Goal: Task Accomplishment & Management: Complete application form

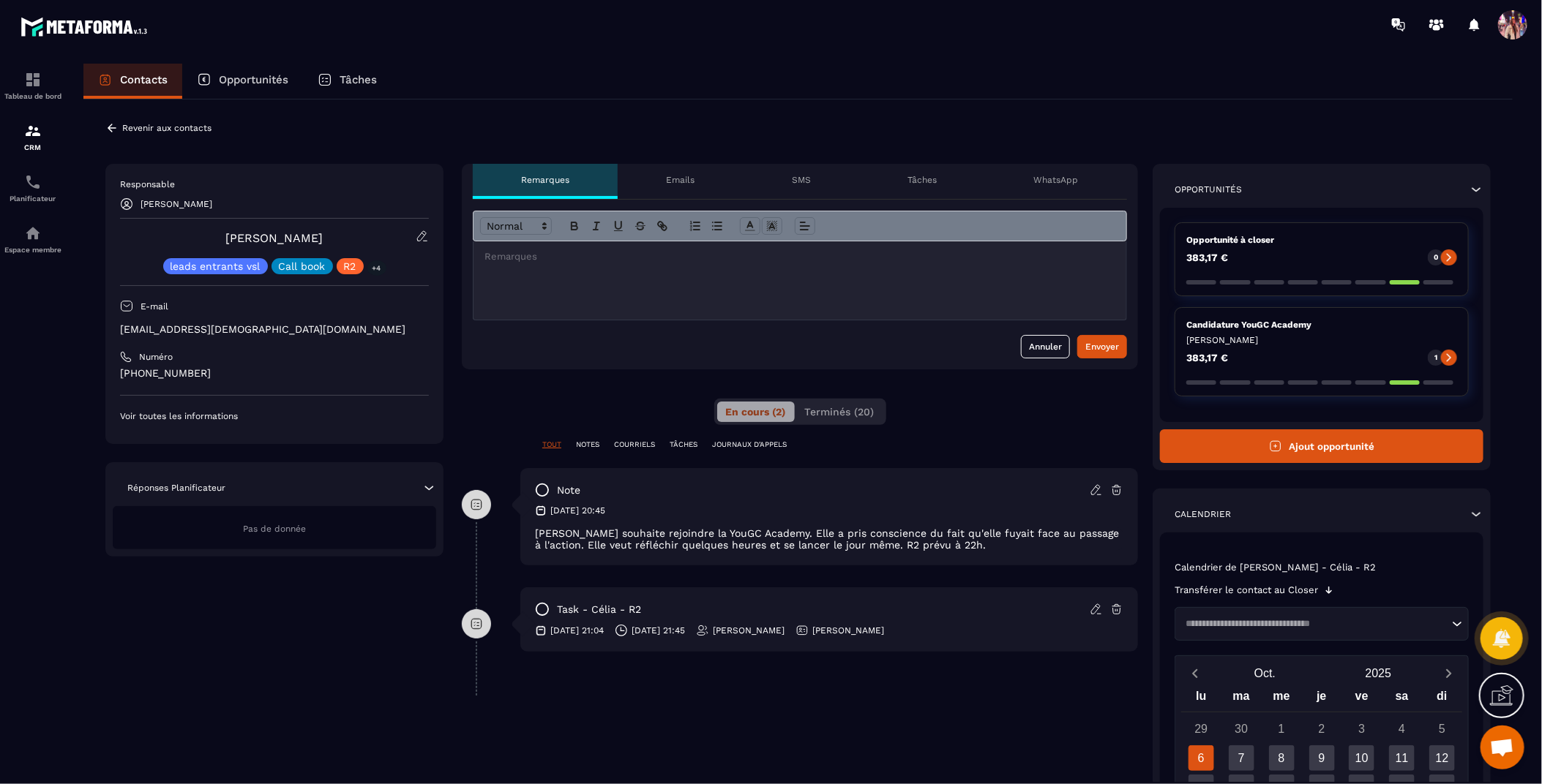
click at [1329, 447] on button "Ajout opportunité" at bounding box center [1321, 446] width 323 height 34
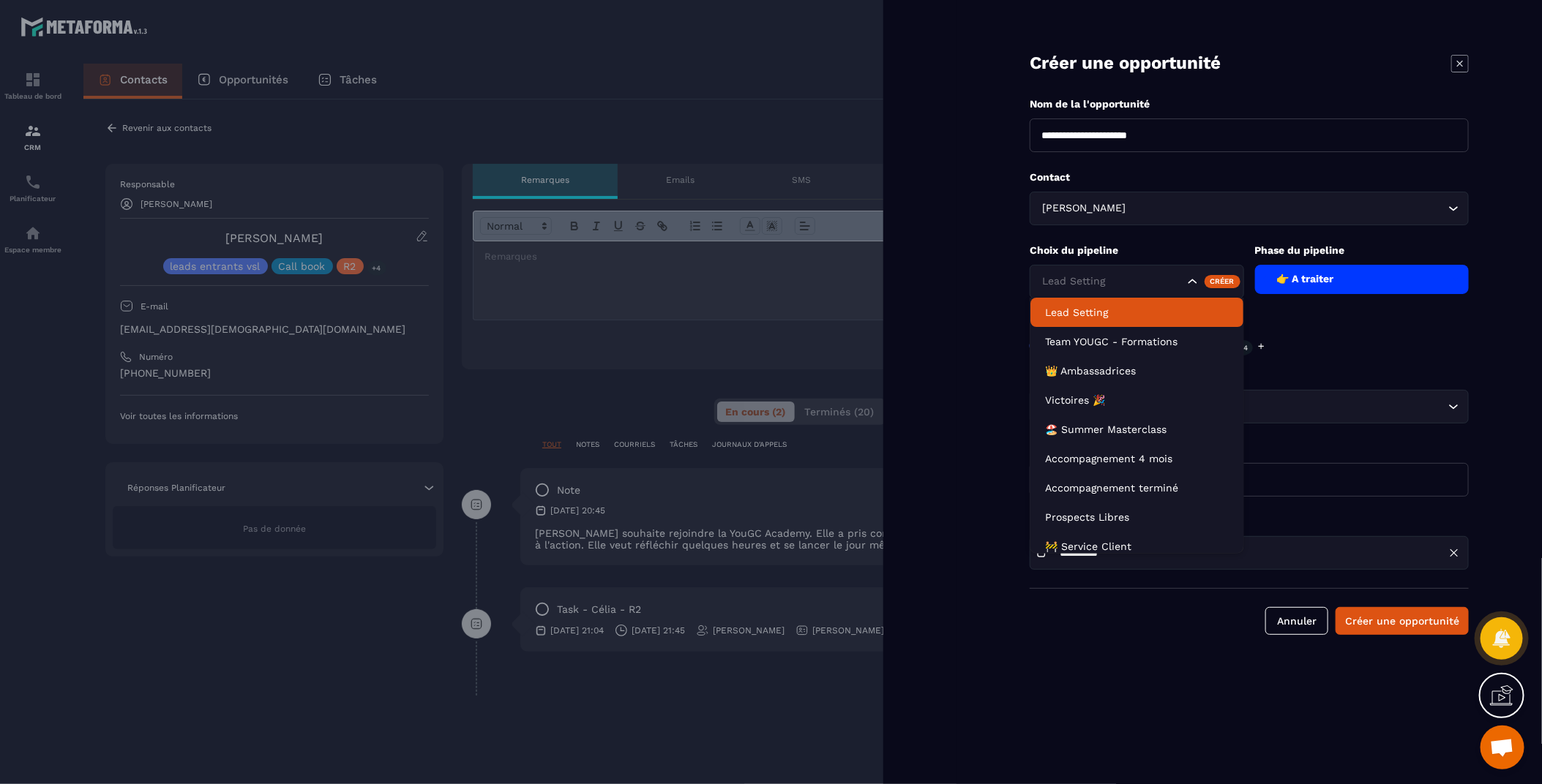
click at [1185, 287] on div "Lead Setting" at bounding box center [1136, 282] width 215 height 34
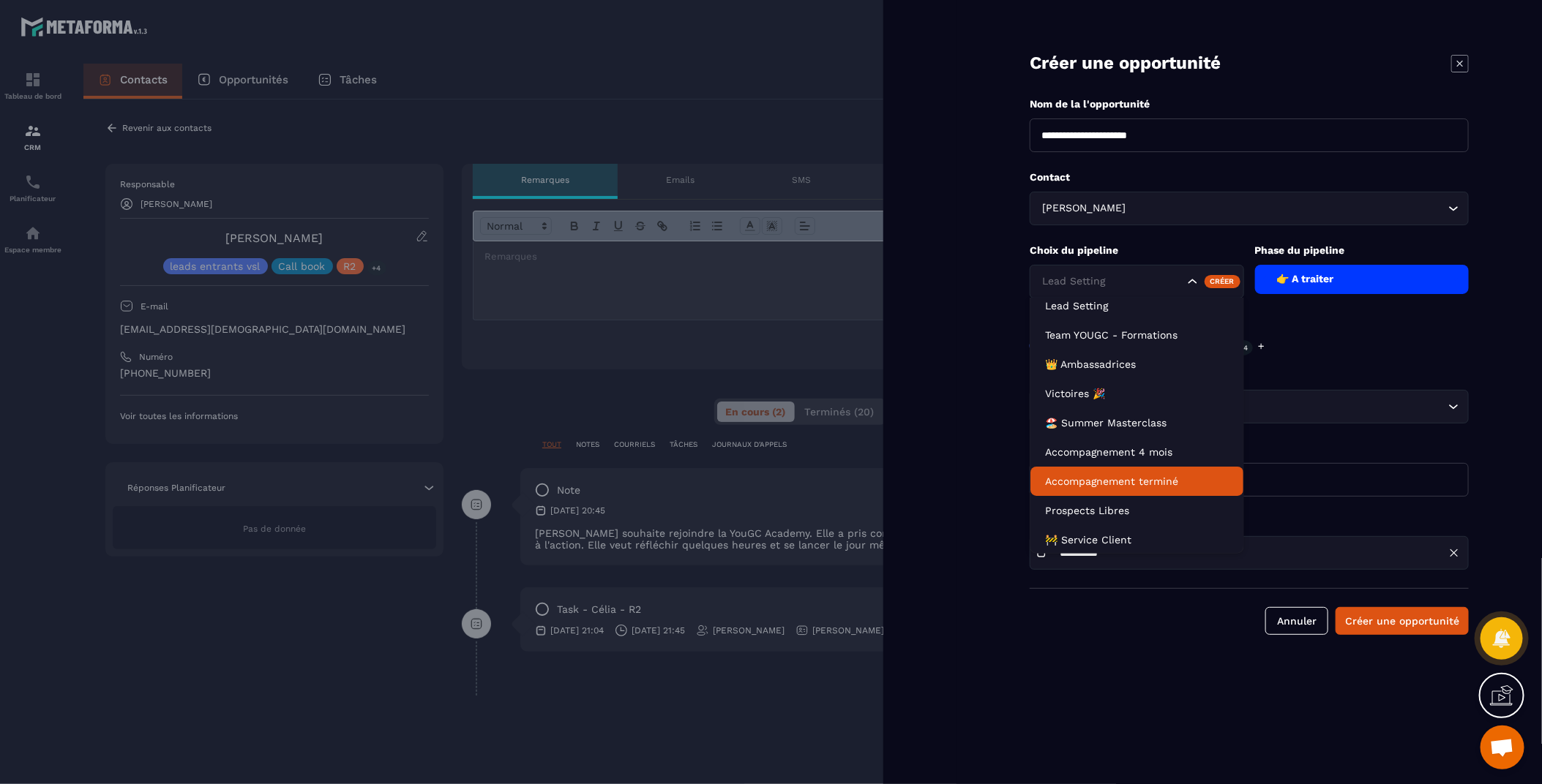
scroll to position [66, 0]
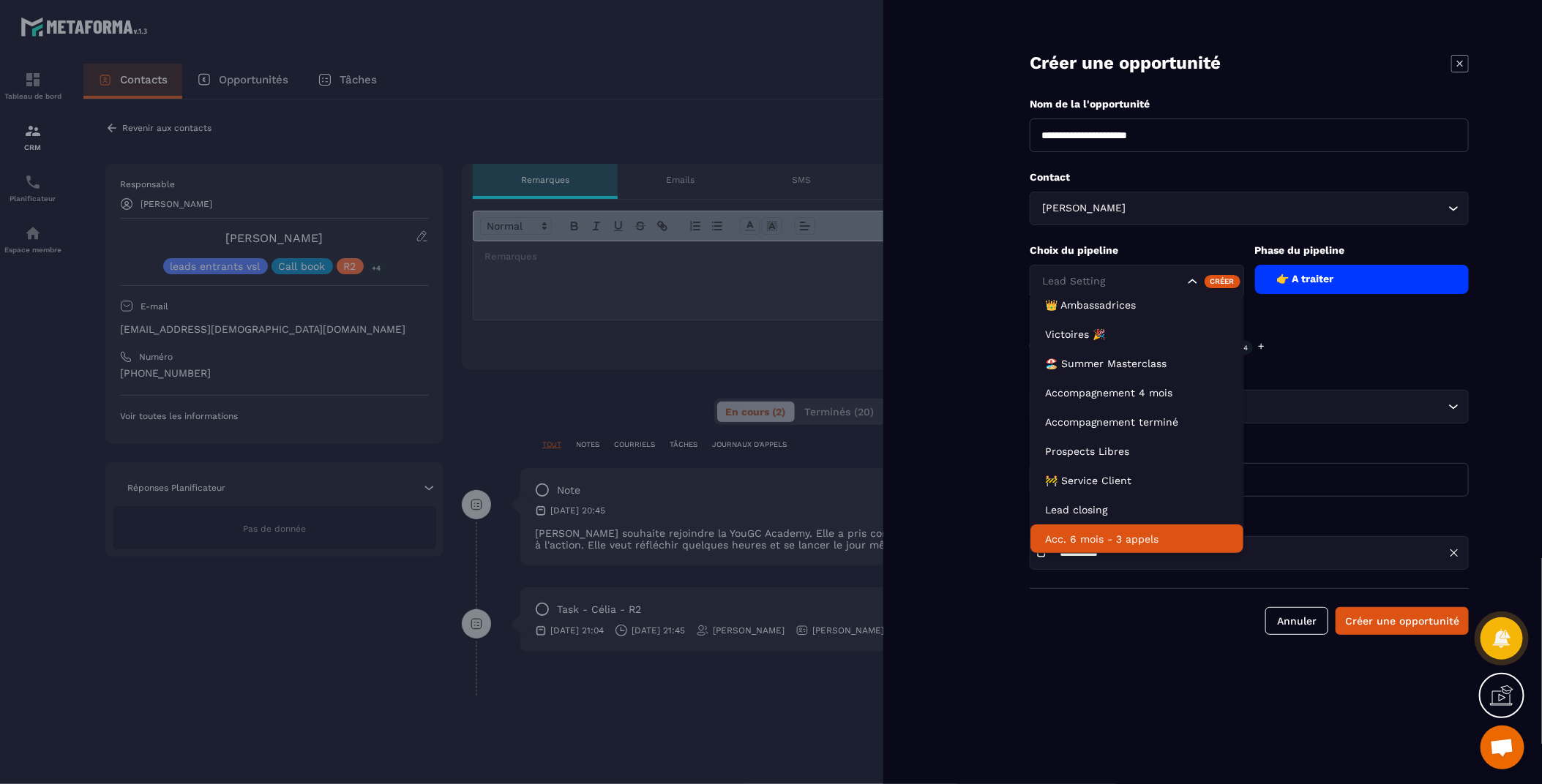
click at [1112, 539] on p "Acc. 6 mois - 3 appels" at bounding box center [1137, 539] width 184 height 14
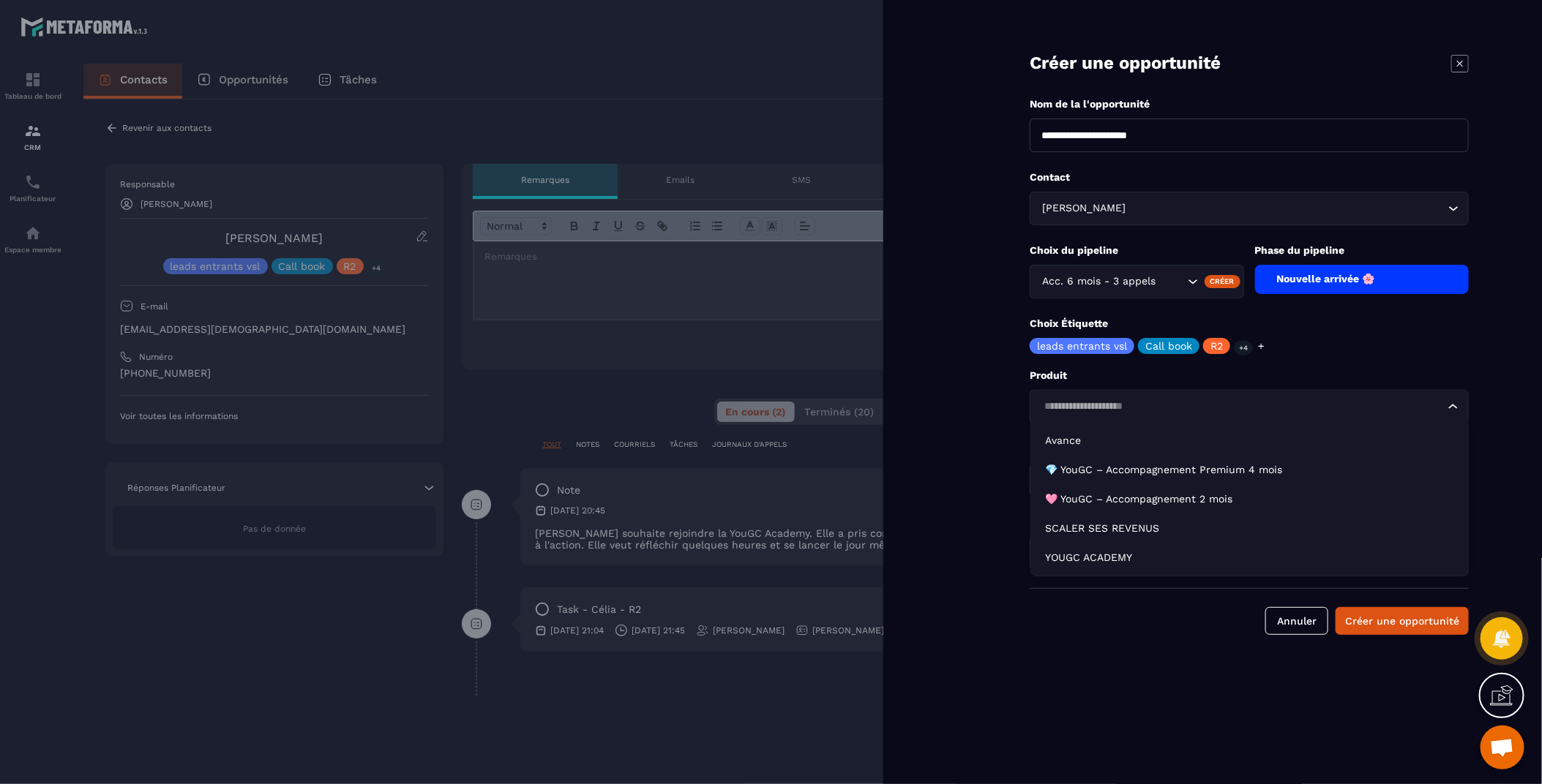
click at [1139, 405] on input "Search for option" at bounding box center [1241, 407] width 405 height 16
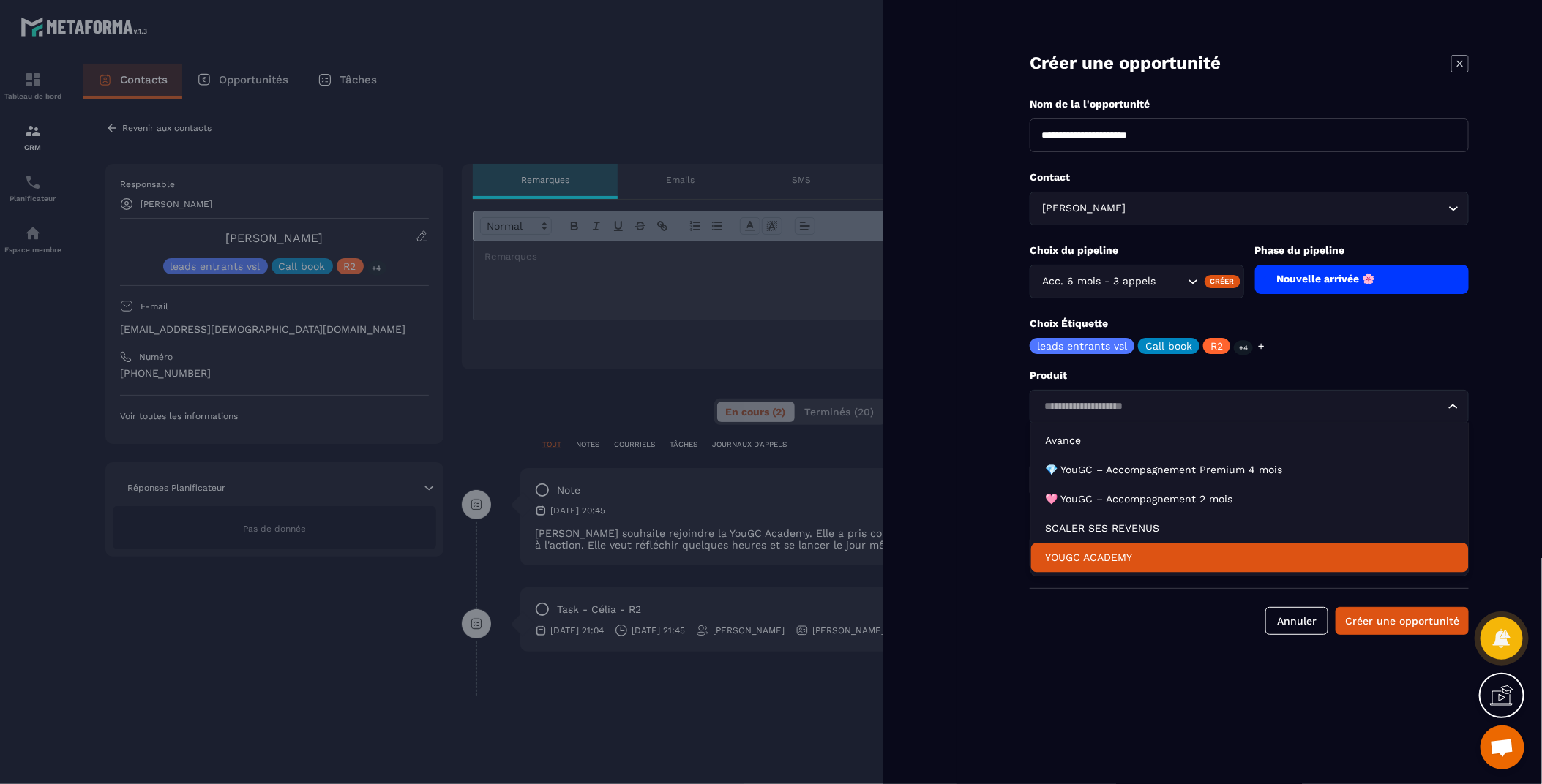
click at [1123, 563] on p "YOUGC ACADEMY" at bounding box center [1250, 557] width 408 height 14
type input "*******"
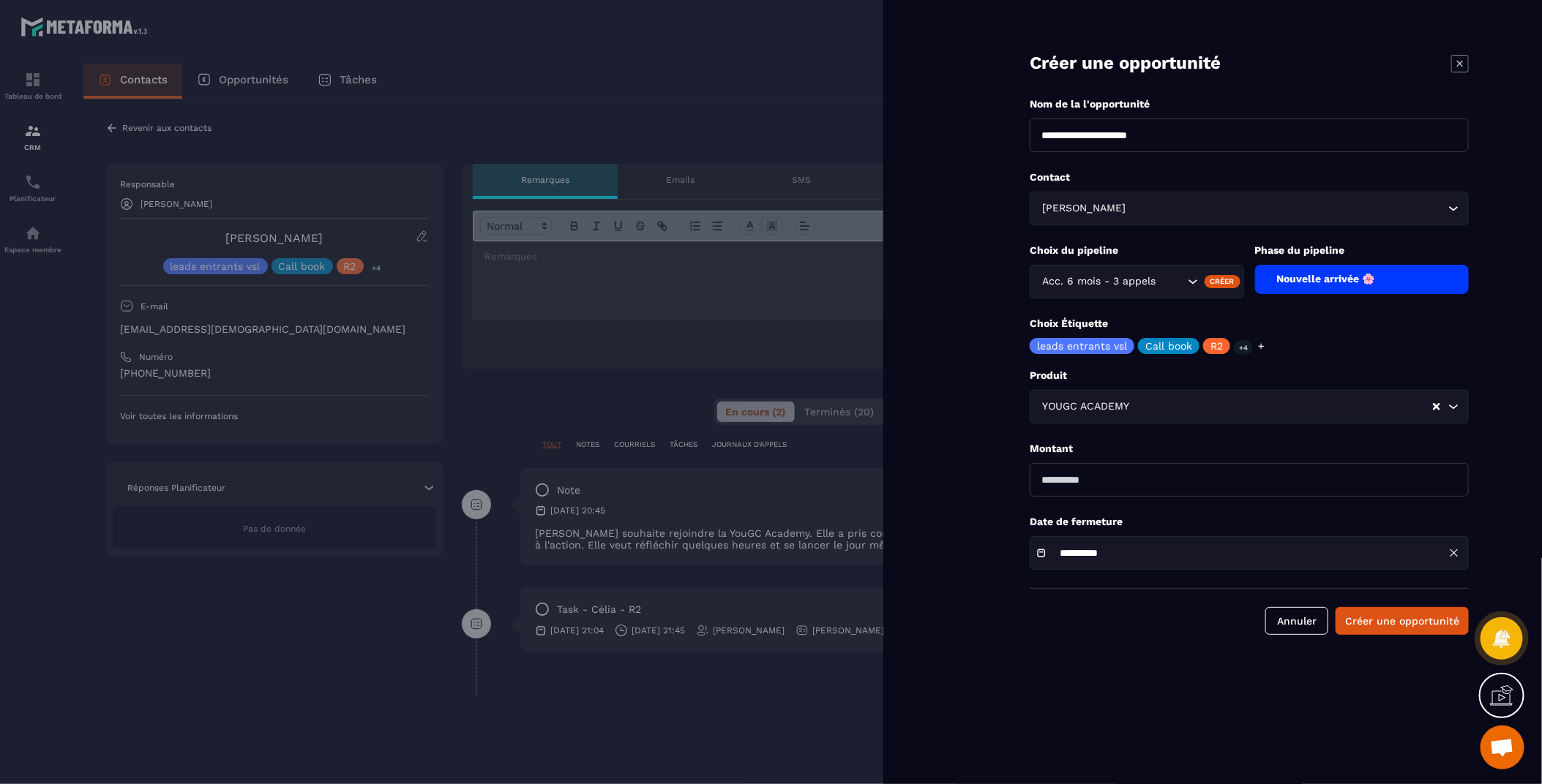
click at [1162, 554] on input "**********" at bounding box center [1107, 553] width 109 height 11
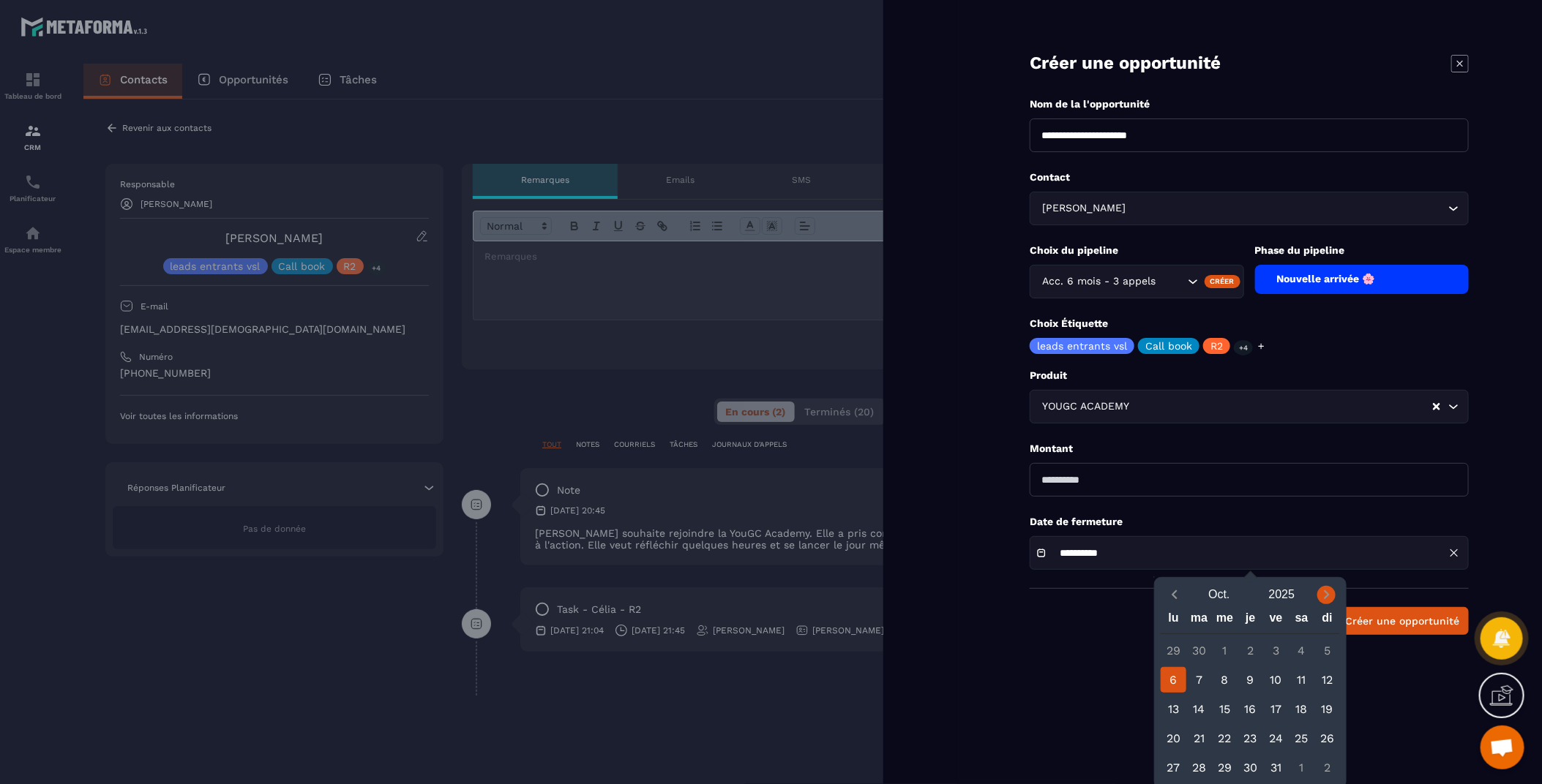
click at [1325, 599] on icon "Next month" at bounding box center [1326, 595] width 5 height 8
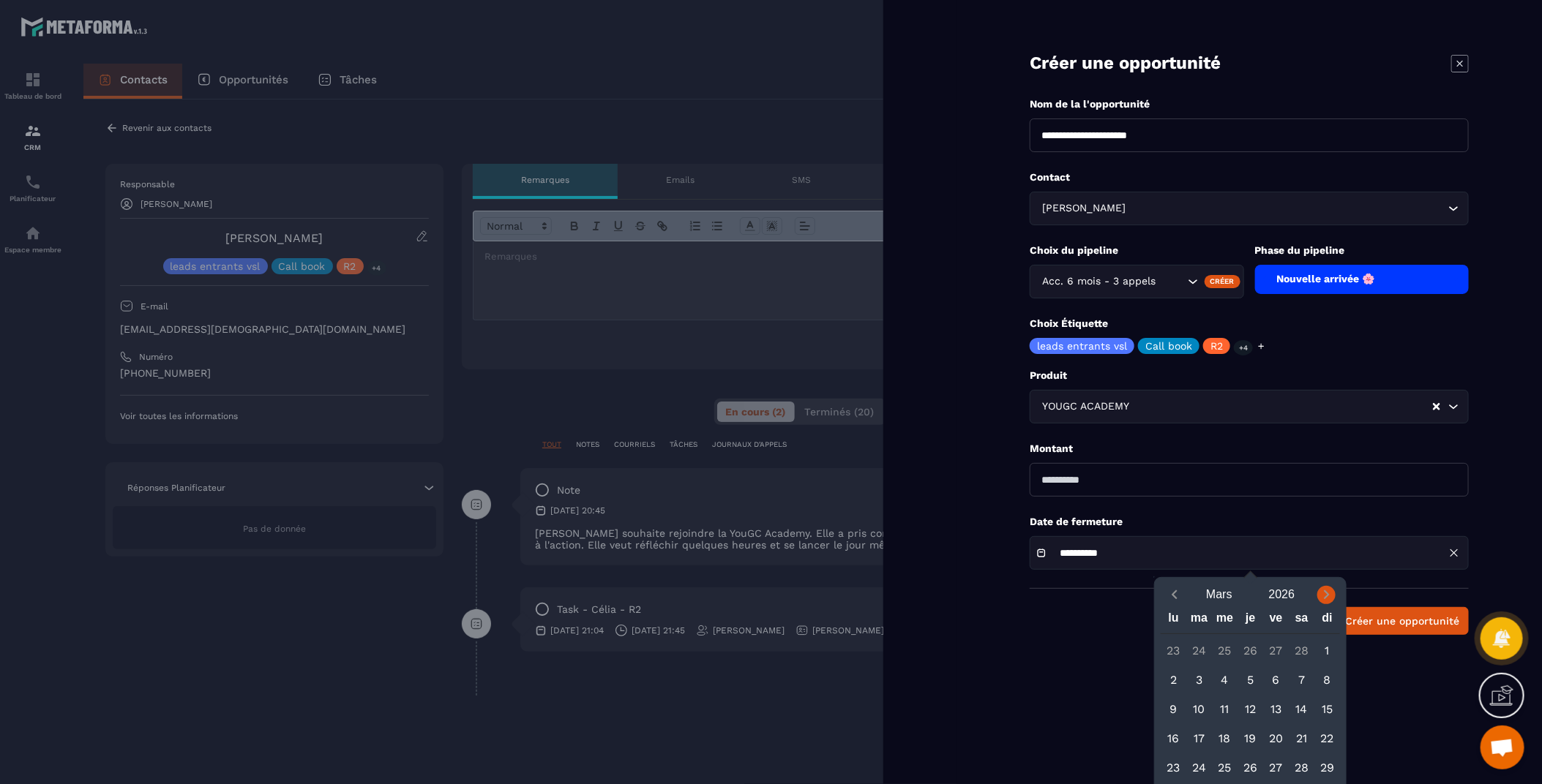
click at [1325, 599] on icon "Next month" at bounding box center [1326, 595] width 5 height 8
click at [1171, 683] on div "6" at bounding box center [1173, 680] width 25 height 25
type input "**********"
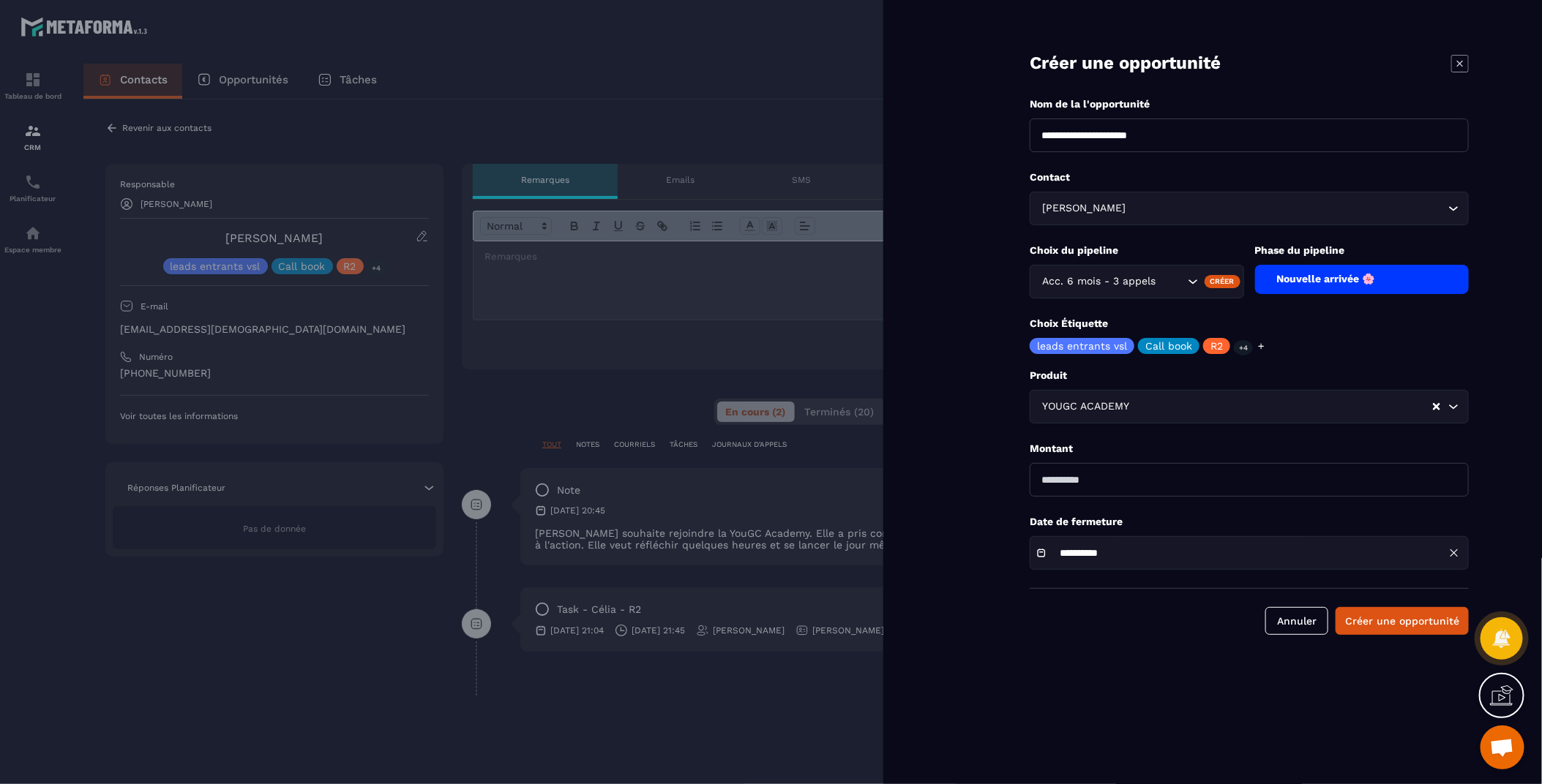
click at [1260, 339] on div at bounding box center [1261, 345] width 9 height 16
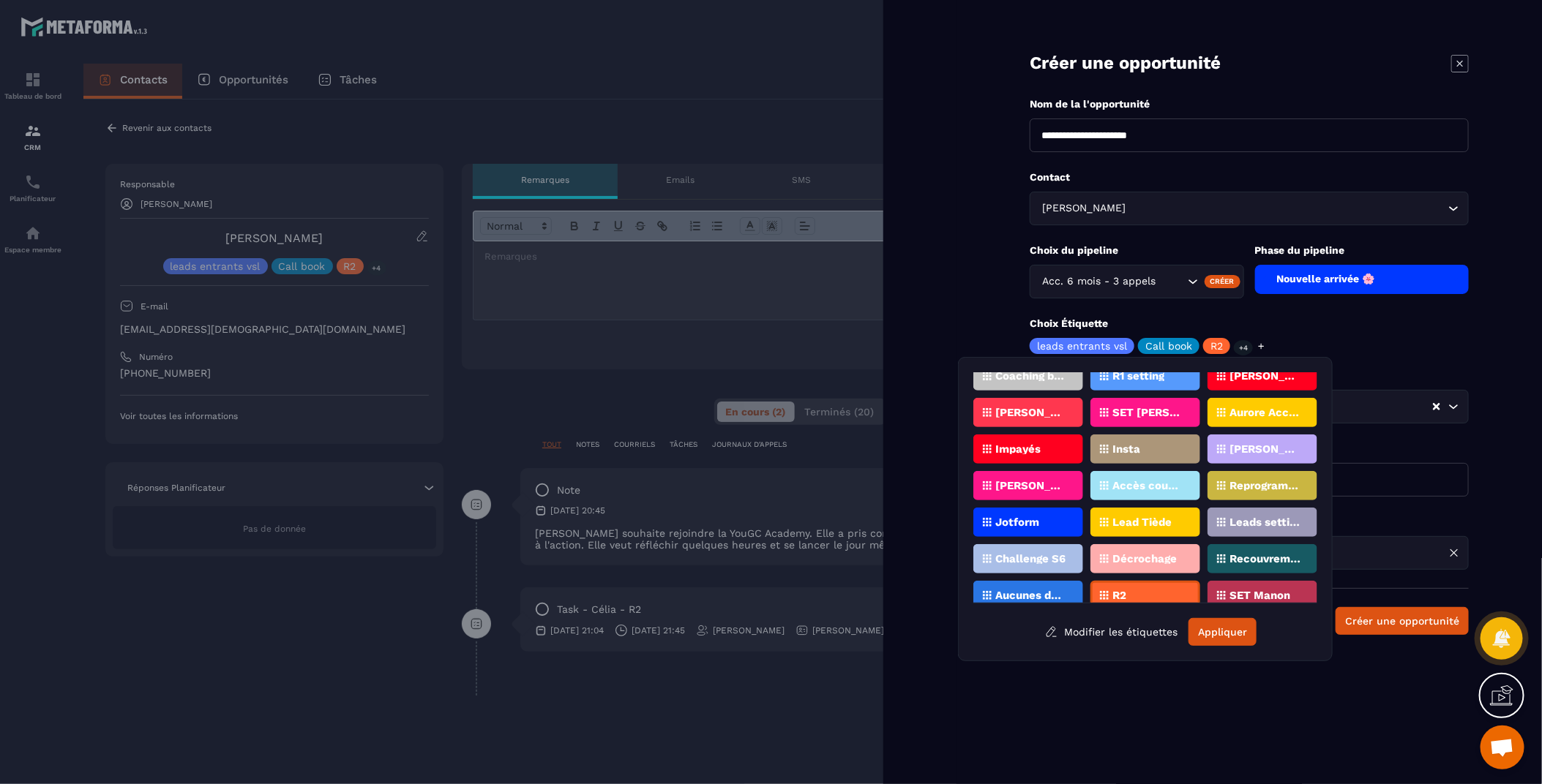
scroll to position [233, 0]
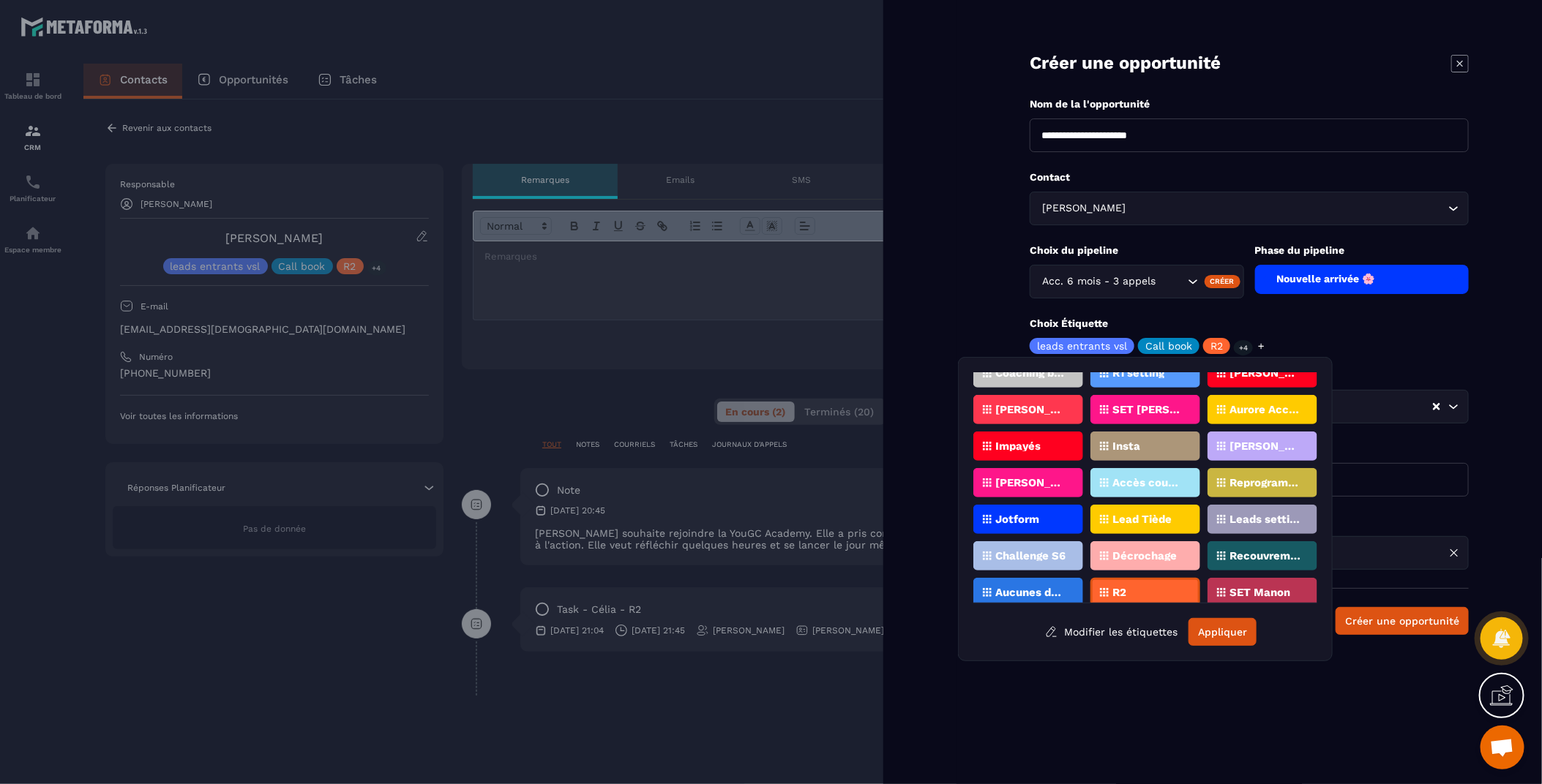
click at [1271, 441] on p "[PERSON_NAME]. 1:1 6m 3 app" at bounding box center [1265, 446] width 71 height 10
click at [1230, 631] on button "Appliquer" at bounding box center [1222, 632] width 68 height 28
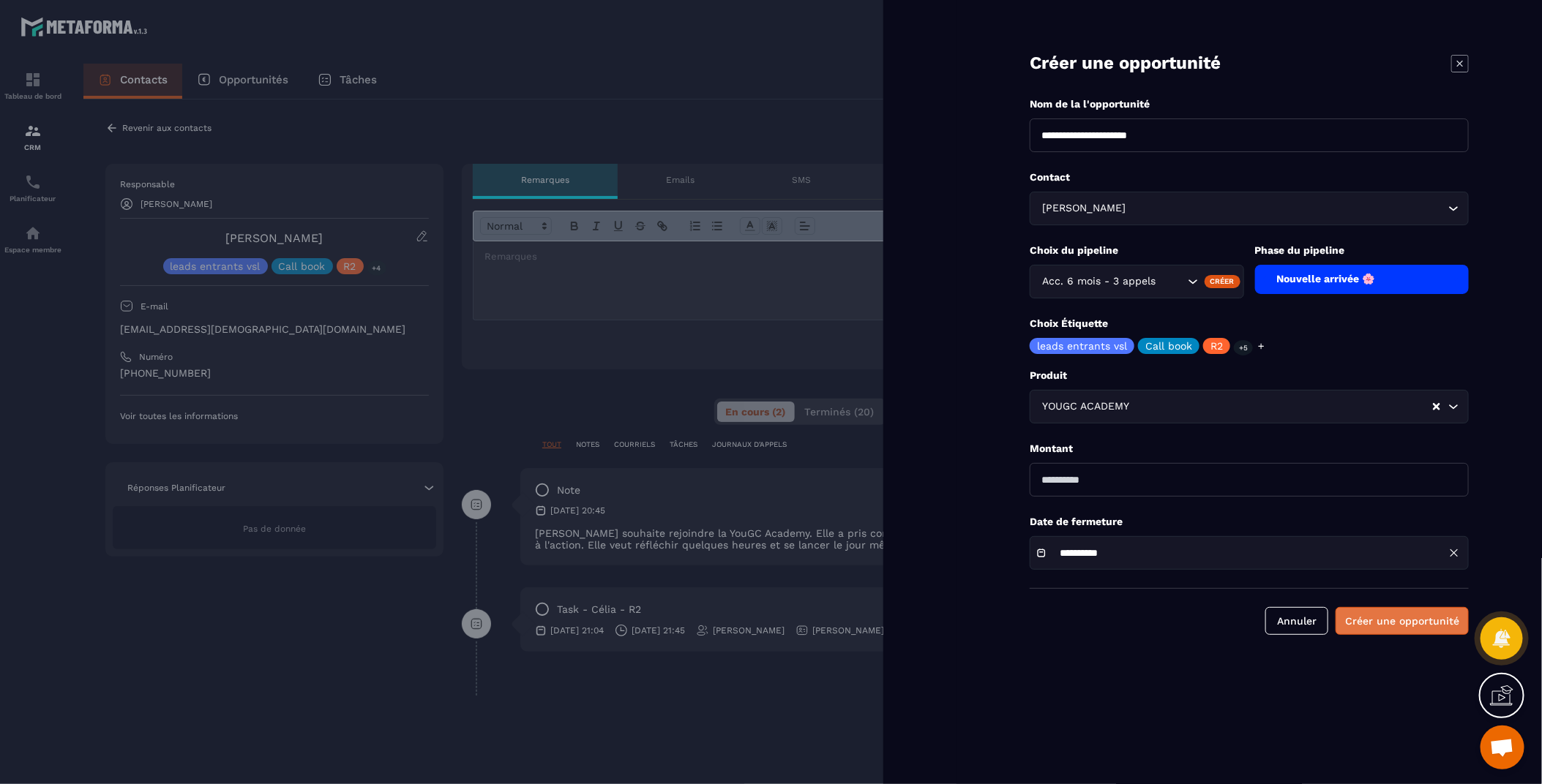
click at [1405, 631] on button "Créer une opportunité" at bounding box center [1402, 621] width 133 height 28
